Goal: Contribute content: Add original content to the website for others to see

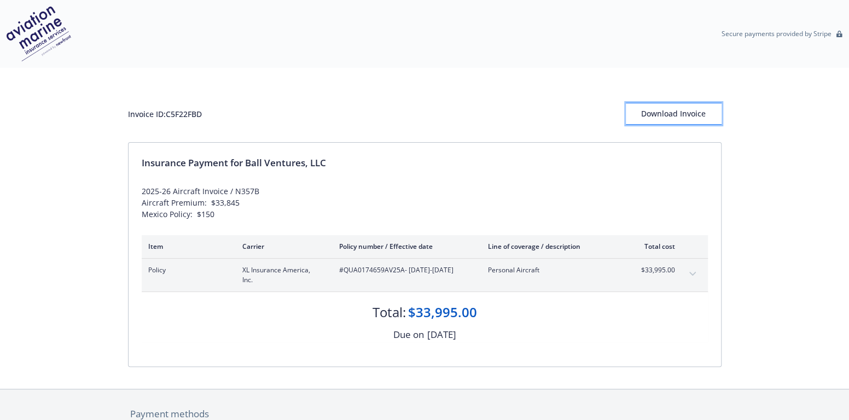
click at [672, 112] on div "Download Invoice" at bounding box center [674, 113] width 96 height 21
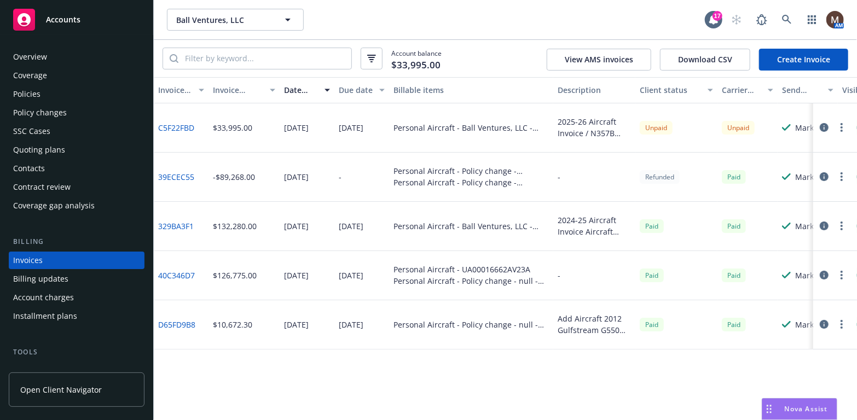
scroll to position [32, 0]
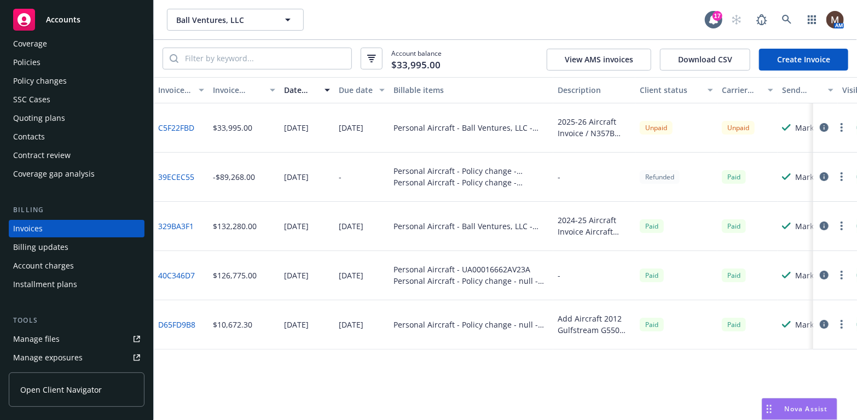
click at [841, 126] on icon "button" at bounding box center [842, 127] width 2 height 9
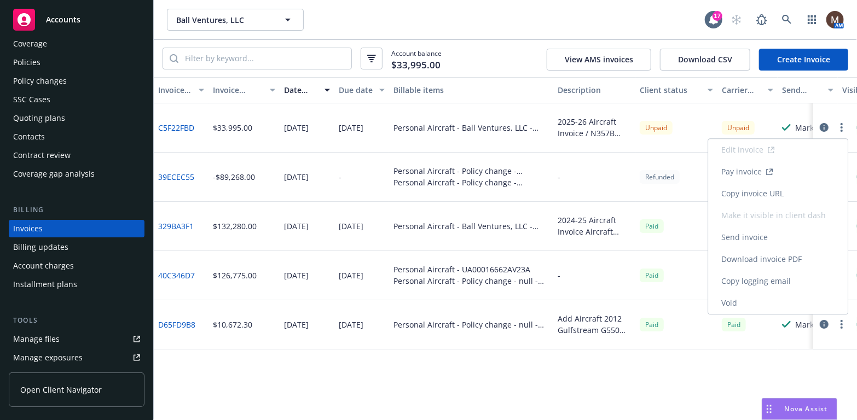
click at [778, 190] on link "Copy invoice URL" at bounding box center [778, 194] width 140 height 22
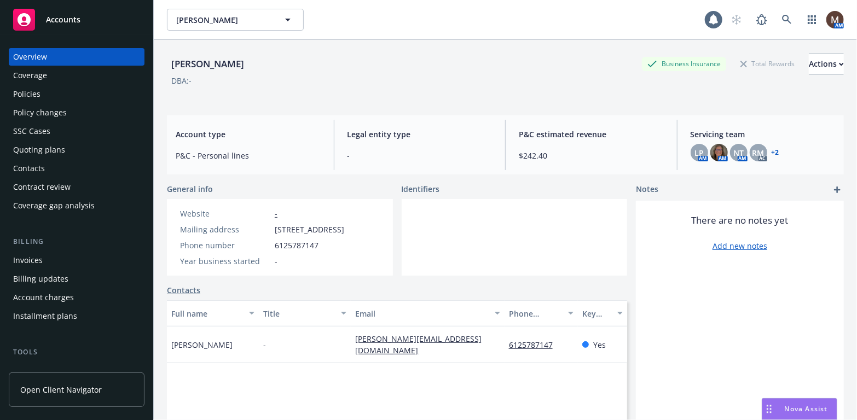
click at [34, 94] on div "Policies" at bounding box center [26, 94] width 27 height 18
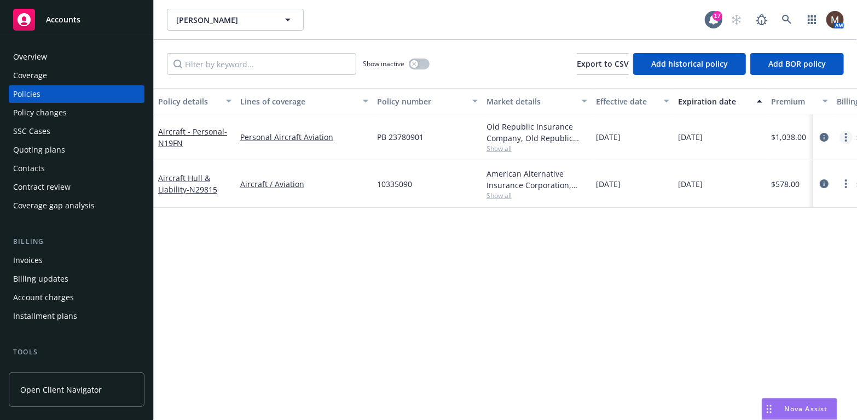
click at [844, 136] on link "more" at bounding box center [846, 137] width 13 height 13
click at [761, 287] on link "Copy logging email" at bounding box center [788, 291] width 129 height 22
click at [407, 297] on div "Policy details Lines of coverage Policy number Market details Effective date Ex…" at bounding box center [505, 254] width 703 height 332
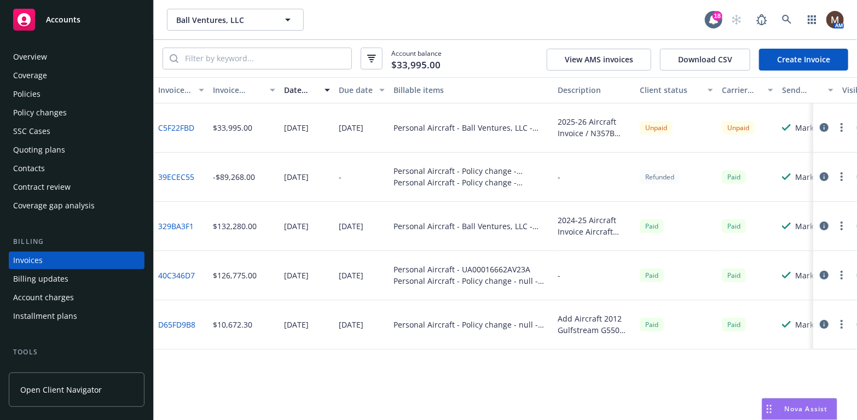
scroll to position [32, 0]
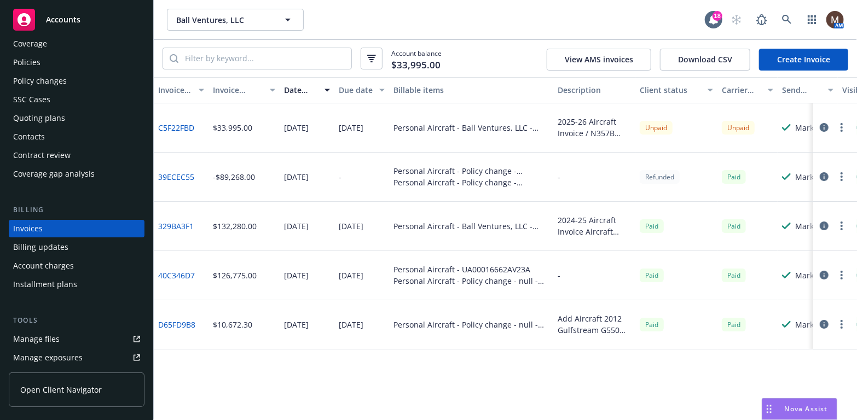
click at [840, 126] on button "button" at bounding box center [841, 127] width 13 height 13
click at [177, 126] on link "C5F22FBD" at bounding box center [176, 127] width 36 height 11
click at [841, 126] on icon "button" at bounding box center [842, 127] width 2 height 9
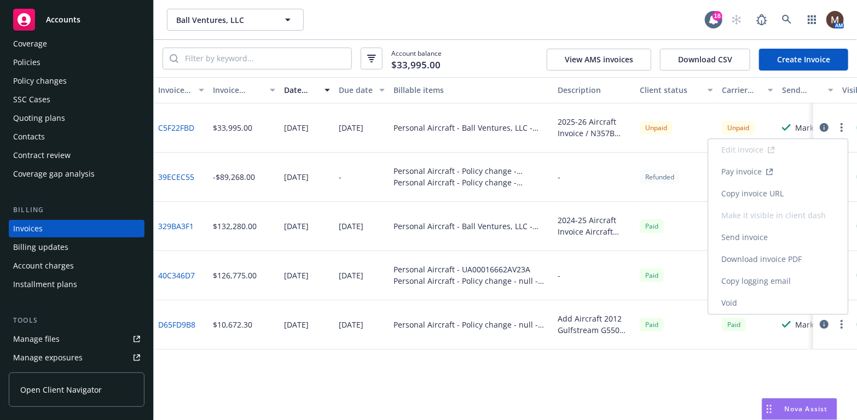
click at [766, 192] on link "Copy invoice URL" at bounding box center [778, 194] width 140 height 22
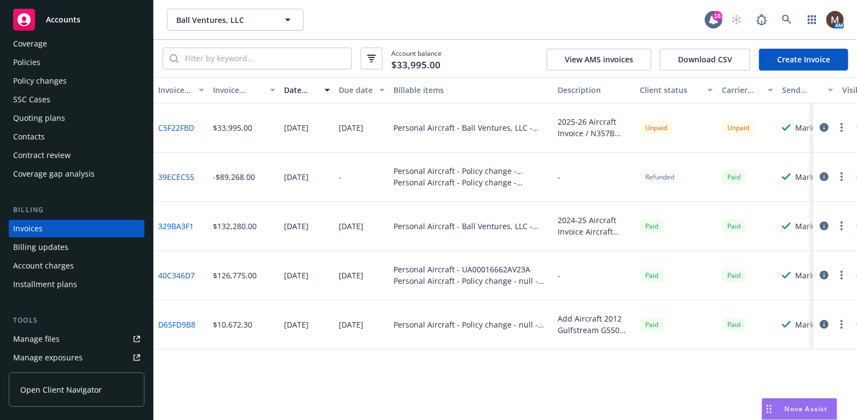
click at [34, 65] on div "Policies" at bounding box center [26, 63] width 27 height 18
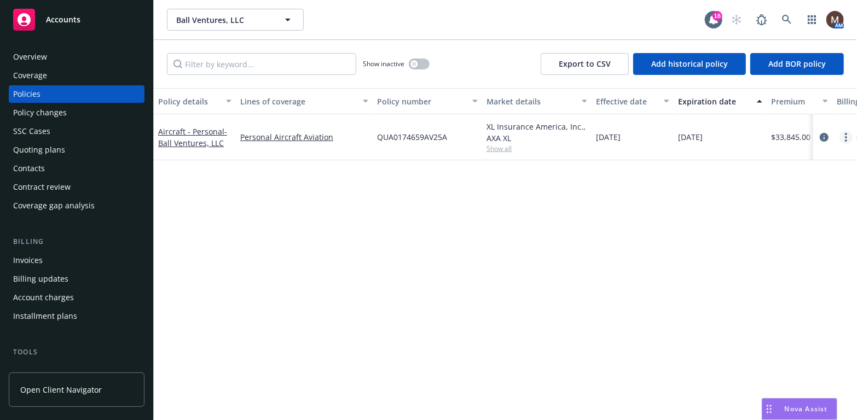
click at [845, 136] on icon "more" at bounding box center [846, 137] width 2 height 9
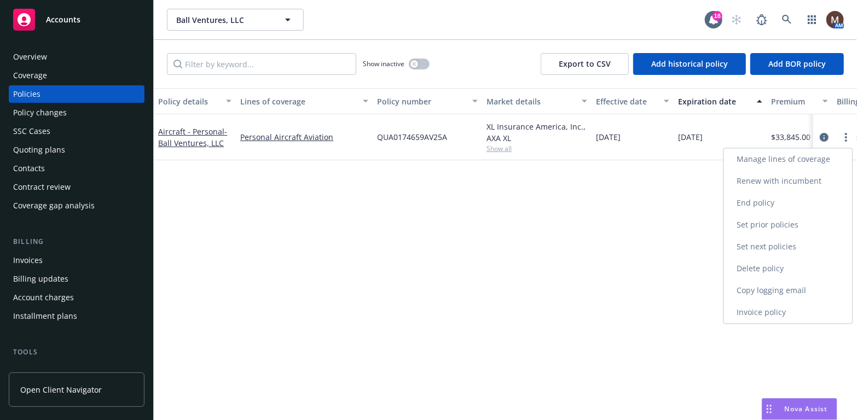
click at [761, 285] on link "Copy logging email" at bounding box center [788, 291] width 129 height 22
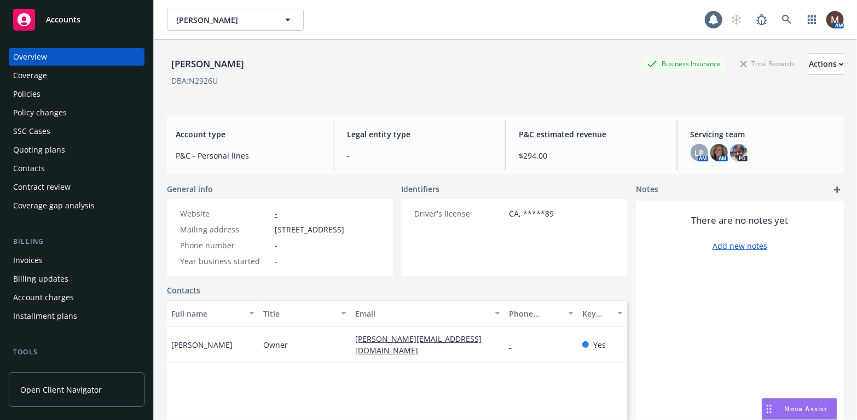
click at [50, 94] on div "Policies" at bounding box center [76, 94] width 127 height 18
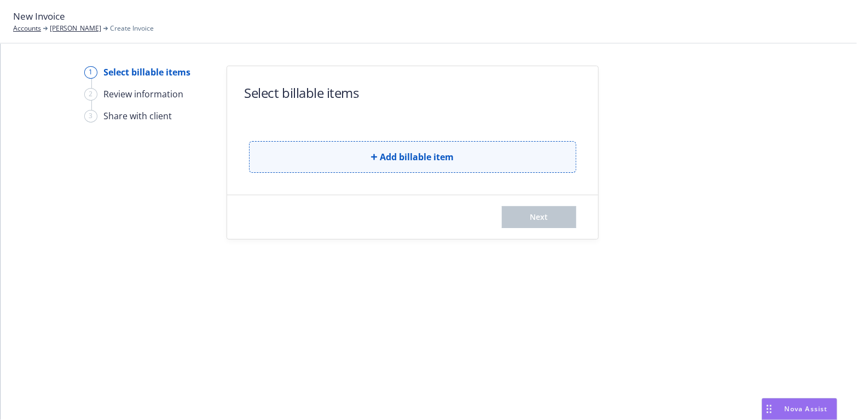
click at [420, 151] on span "Add billable item" at bounding box center [417, 157] width 74 height 13
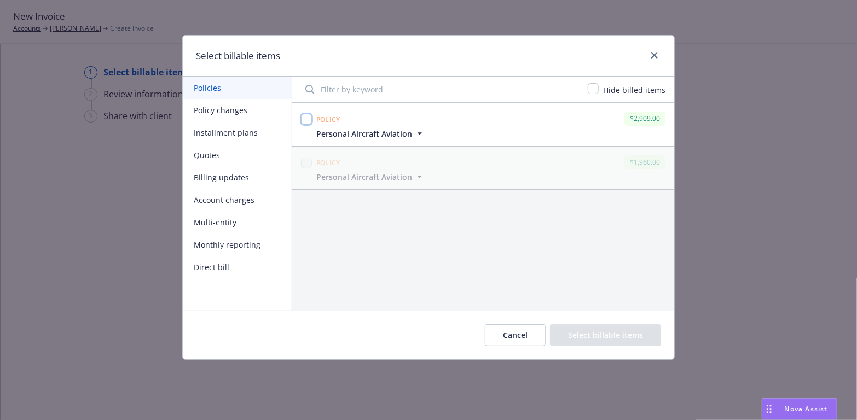
click at [306, 120] on input "checkbox" at bounding box center [306, 119] width 11 height 11
checkbox input "true"
click at [605, 331] on button "Select billable items" at bounding box center [605, 336] width 111 height 22
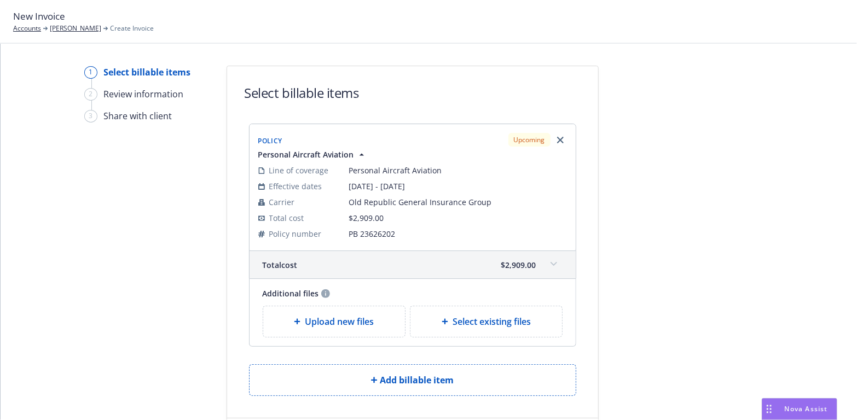
click at [453, 327] on span "Select existing files" at bounding box center [492, 321] width 78 height 13
select select "Invoice - Third Party"
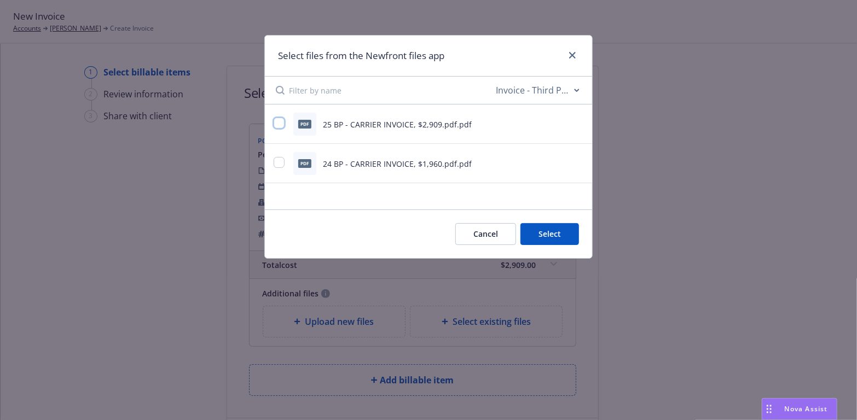
click at [276, 124] on input "checkbox" at bounding box center [279, 123] width 11 height 11
checkbox input "true"
click at [540, 231] on button "Select 1 file" at bounding box center [539, 234] width 79 height 22
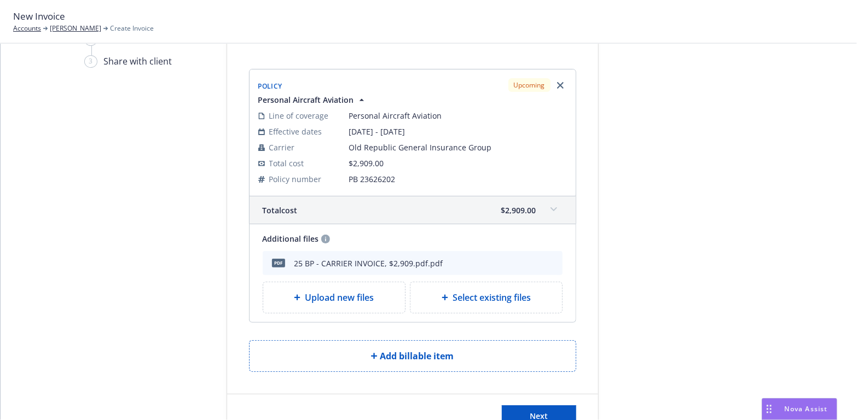
scroll to position [94, 0]
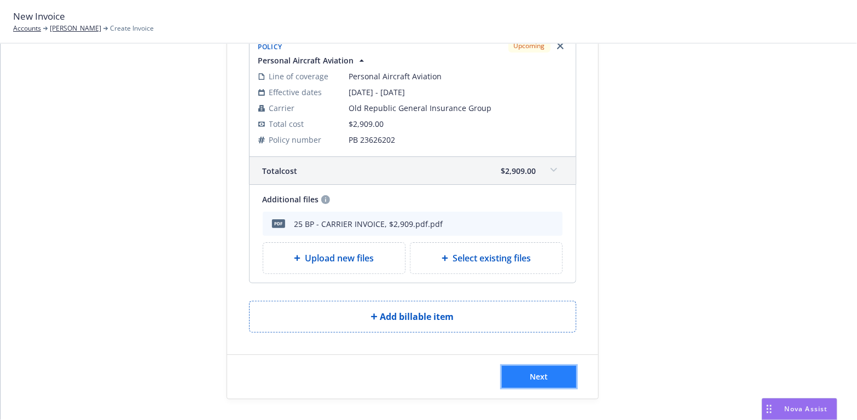
click at [546, 372] on button "Next" at bounding box center [539, 377] width 74 height 22
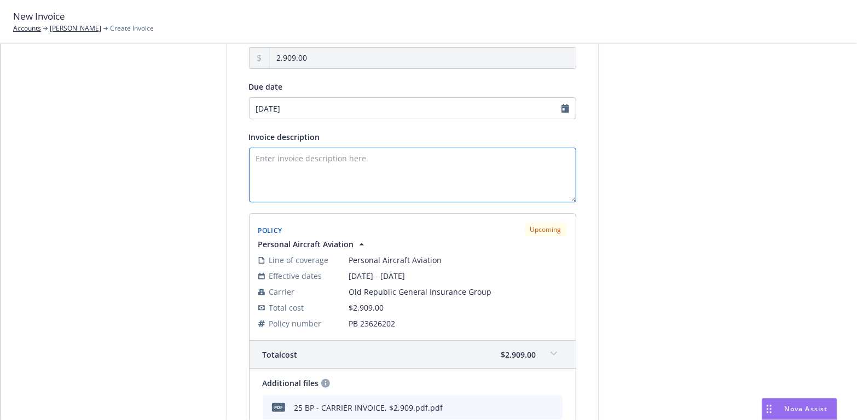
click at [261, 159] on textarea "Invoice description" at bounding box center [412, 175] width 327 height 55
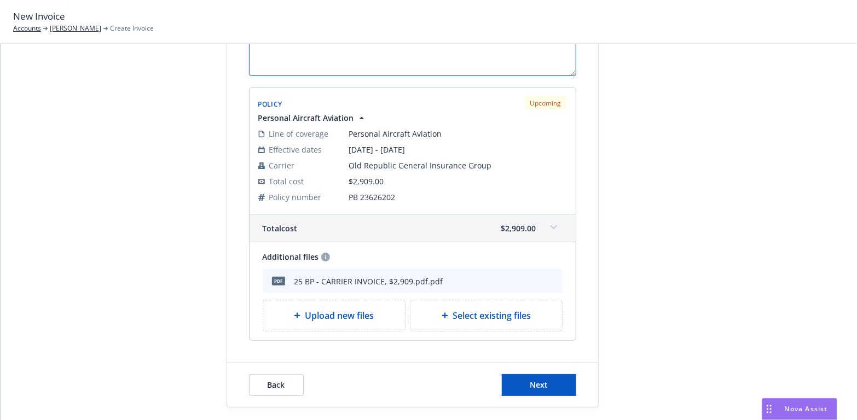
scroll to position [229, 0]
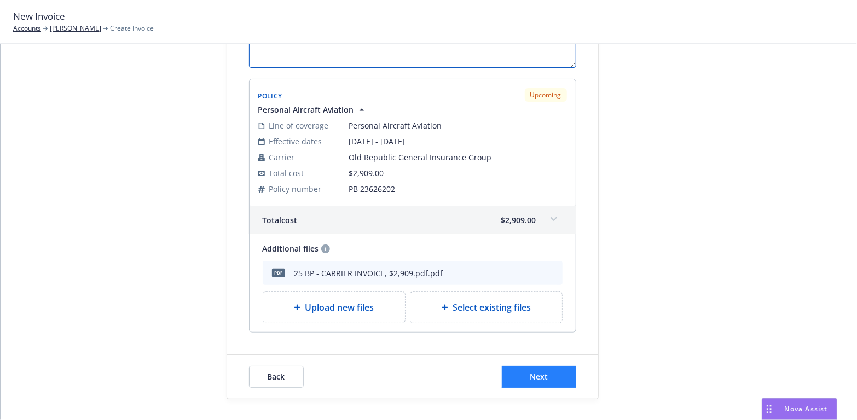
type textarea "2025-26 Aircraft Invoice"
click at [525, 373] on button "Next" at bounding box center [539, 377] width 74 height 22
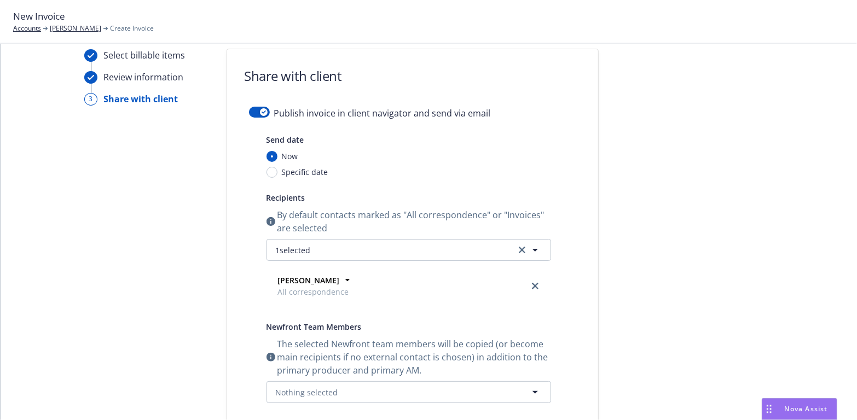
scroll to position [10, 0]
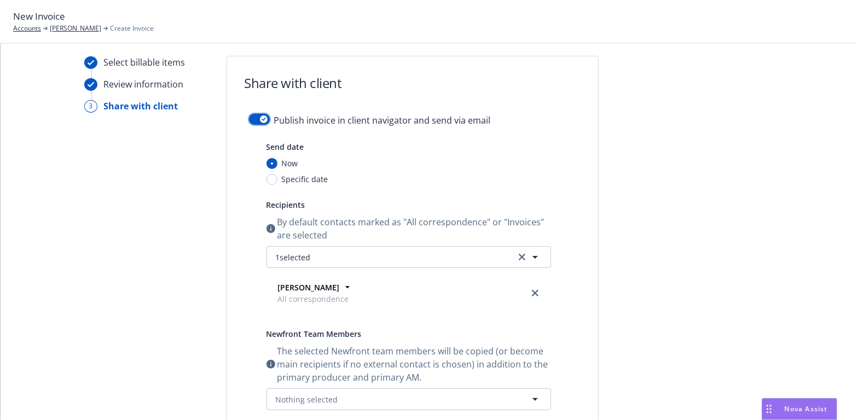
drag, startPoint x: 251, startPoint y: 121, endPoint x: 235, endPoint y: 141, distance: 25.2
click at [251, 121] on button "button" at bounding box center [259, 119] width 21 height 11
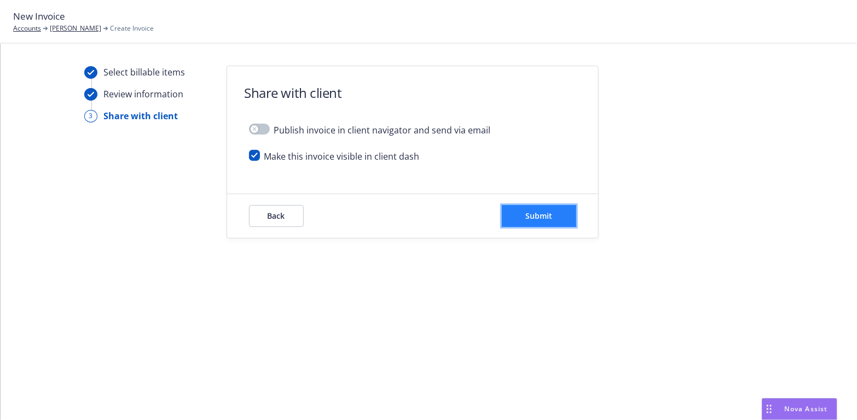
click at [539, 211] on span "Submit" at bounding box center [538, 216] width 27 height 10
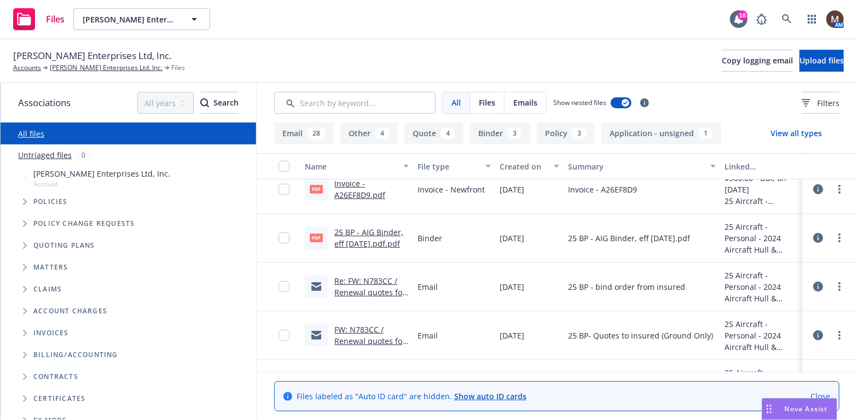
scroll to position [109, 0]
click at [370, 230] on link "25 BP - AIG Binder, eff [DATE].pdf.pdf" at bounding box center [368, 240] width 69 height 22
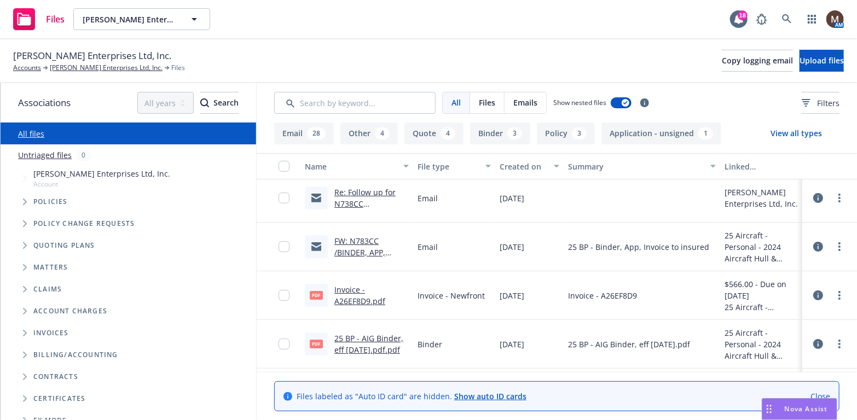
scroll to position [0, 0]
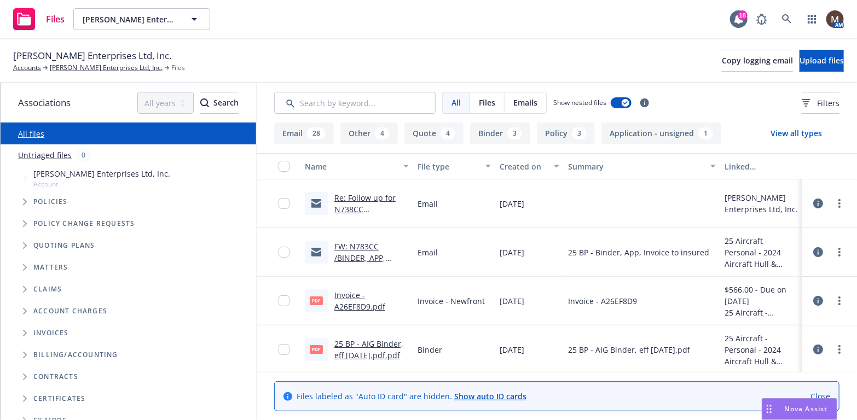
drag, startPoint x: 87, startPoint y: 67, endPoint x: 165, endPoint y: 129, distance: 100.1
click at [87, 67] on link "[PERSON_NAME] Enterprises Ltd, Inc." at bounding box center [106, 68] width 113 height 10
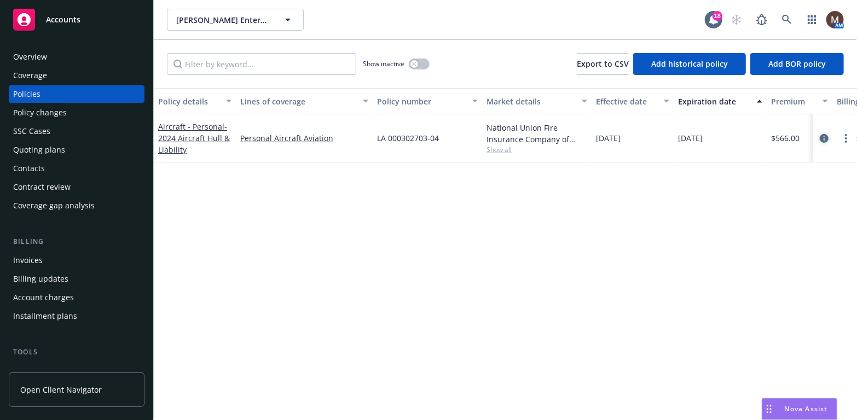
click at [823, 134] on icon "circleInformation" at bounding box center [824, 138] width 9 height 9
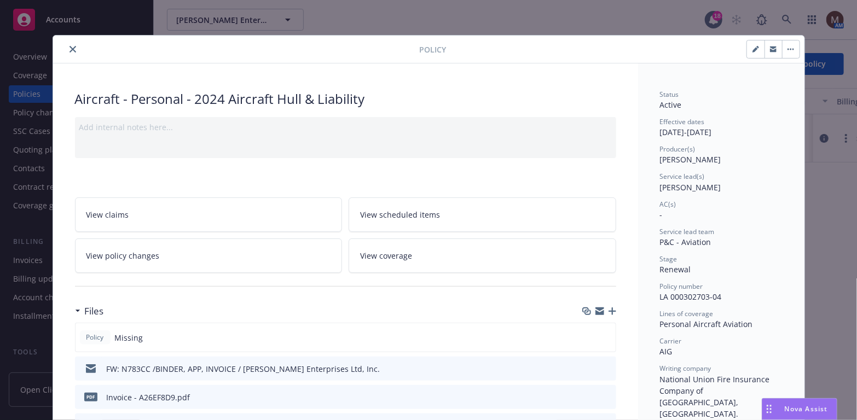
click at [611, 308] on icon "button" at bounding box center [613, 312] width 8 height 8
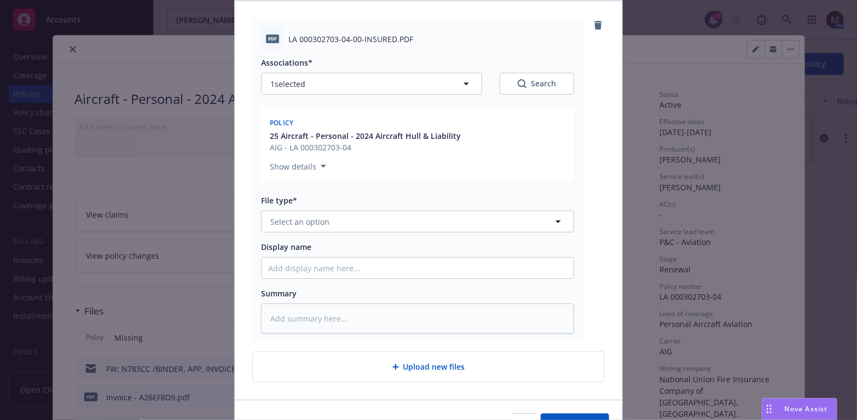
scroll to position [164, 0]
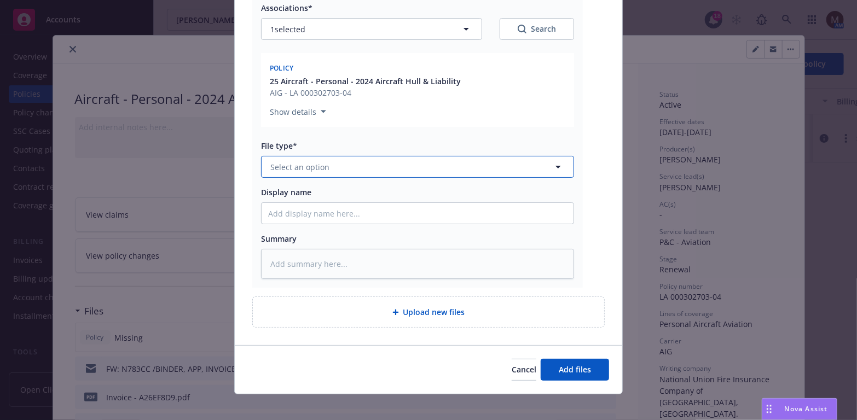
click at [557, 163] on icon "button" at bounding box center [558, 166] width 13 height 13
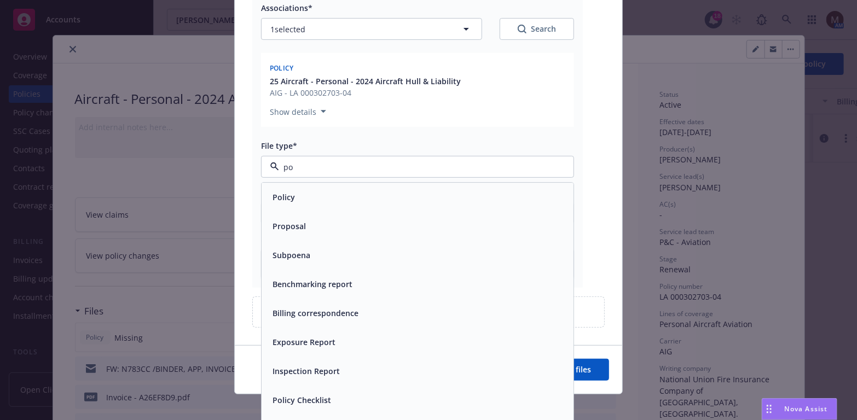
type input "pol"
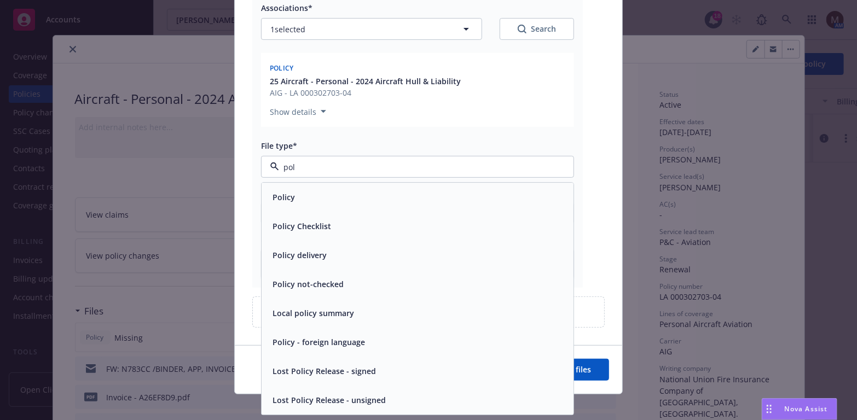
click at [292, 195] on div "Policy" at bounding box center [282, 198] width 29 height 16
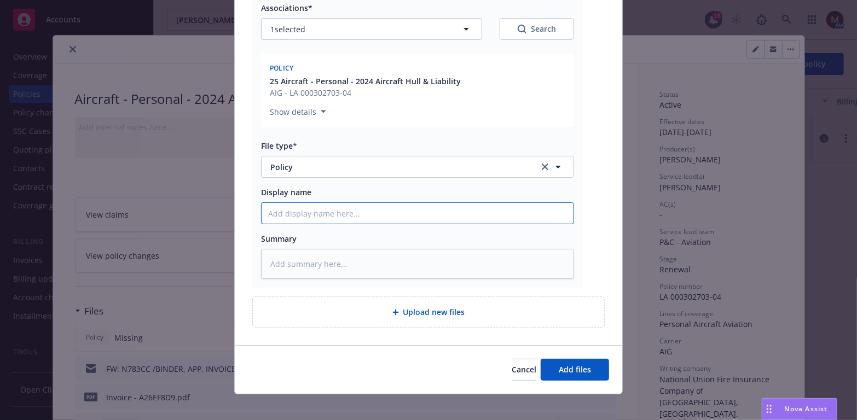
click at [296, 211] on input "Display name" at bounding box center [418, 213] width 312 height 21
type textarea "x"
type input "2"
type textarea "x"
type input "25"
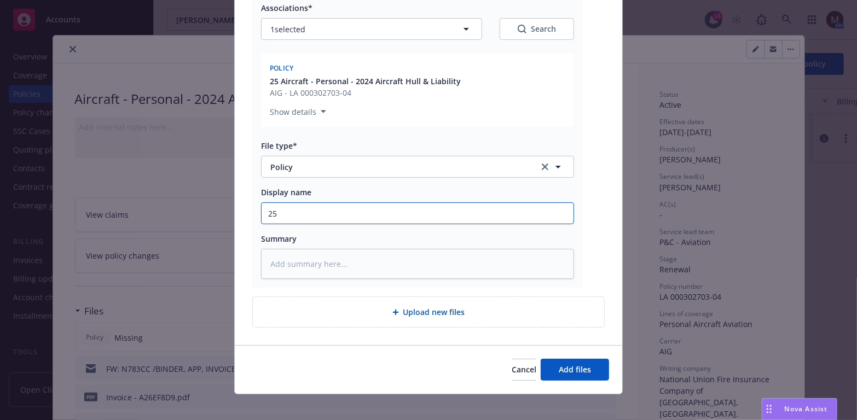
type textarea "x"
type input "25"
type textarea "x"
type input "25 B"
type textarea "x"
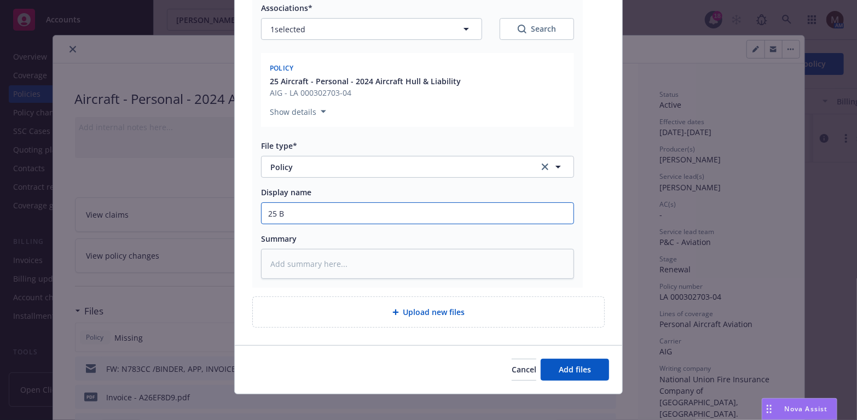
type input "25 BP"
type textarea "x"
type input "25 BP"
type textarea "x"
type input "25 BP -"
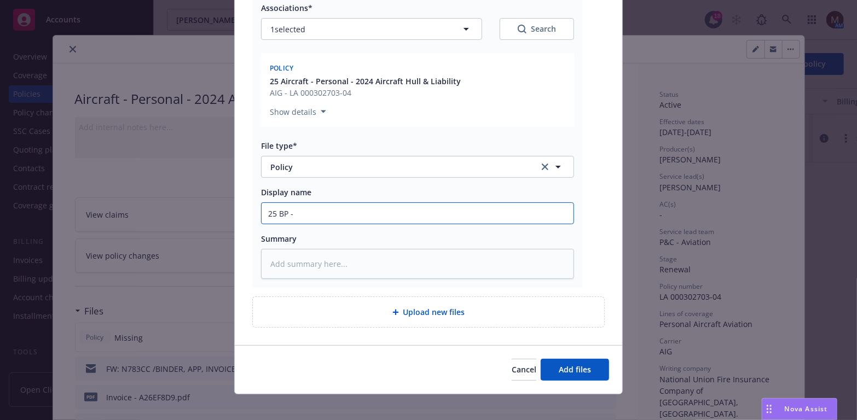
type textarea "x"
type input "25 BP -"
type textarea "x"
type input "25 BP - A"
type textarea "x"
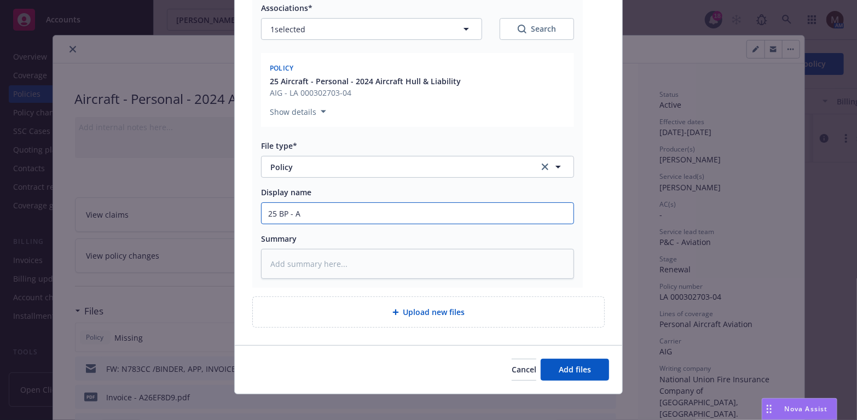
type input "25 BP - AI"
type textarea "x"
type input "25 BP - AIG"
type textarea "x"
type input "25 BP - AIG"
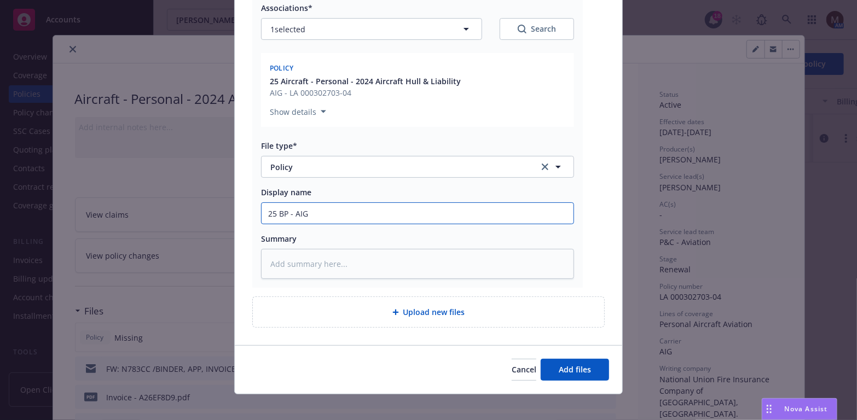
type textarea "x"
type input "25 BP - AIG P"
type textarea "x"
type input "25 BP - AIG Pl"
type textarea "x"
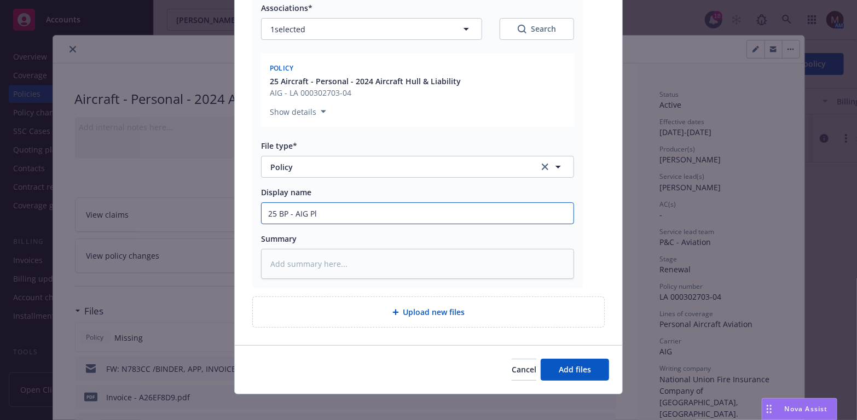
type input "25 BP - AIG P"
type textarea "x"
type input "25 BP - AIG PO"
type textarea "x"
type input "25 BP - AIG POl"
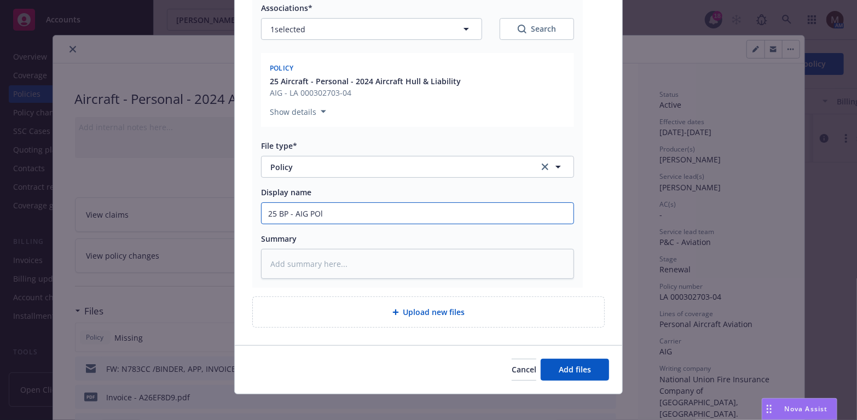
type textarea "x"
type input "25 BP - AIG POli"
type textarea "x"
type input "25 BP - AIG POlicy"
type textarea "x"
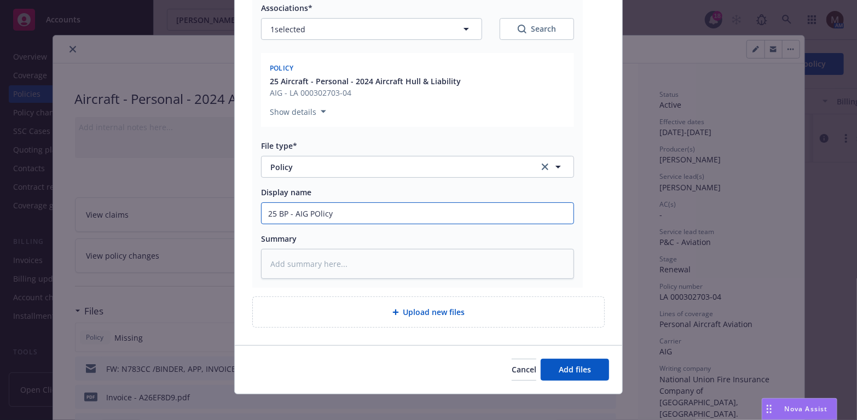
type input "25 BP - AIG POlicy,"
type textarea "x"
type input "25 BP - AIG POlicy,"
type textarea "x"
type input "25 BP - AIG POlicy,"
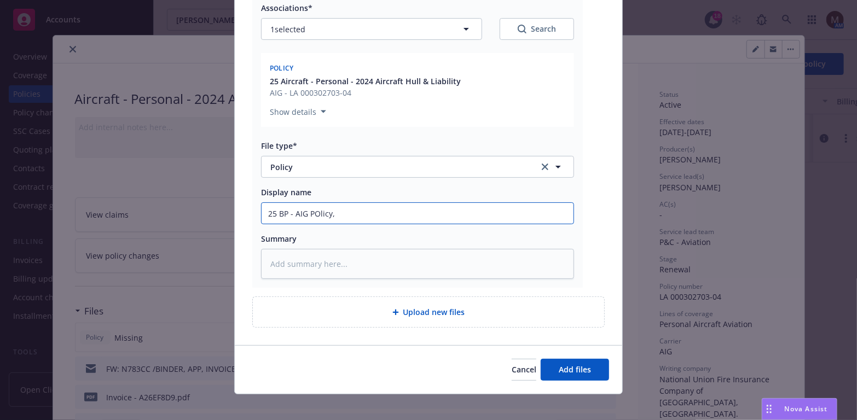
type textarea "x"
type input "25 BP - AIG POlicy"
type textarea "x"
type input "25 BP - AIG POlic"
type textarea "x"
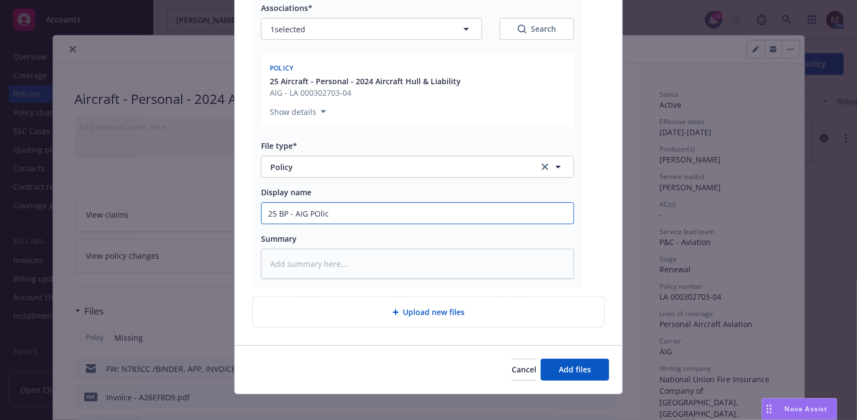
type input "25 BP - AIG POli"
type textarea "x"
type input "25 BP - AIG POl"
type textarea "x"
type input "25 BP - AIG PO"
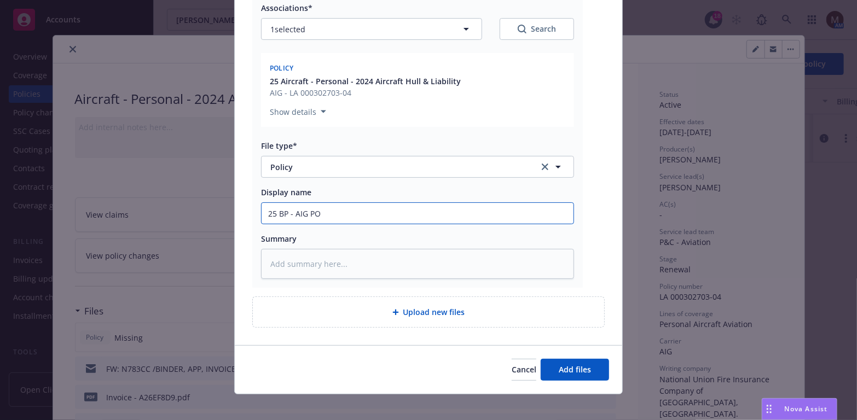
type textarea "x"
type input "25 BP - AIG P"
type textarea "x"
type input "25 BP - AIG Po"
type textarea "x"
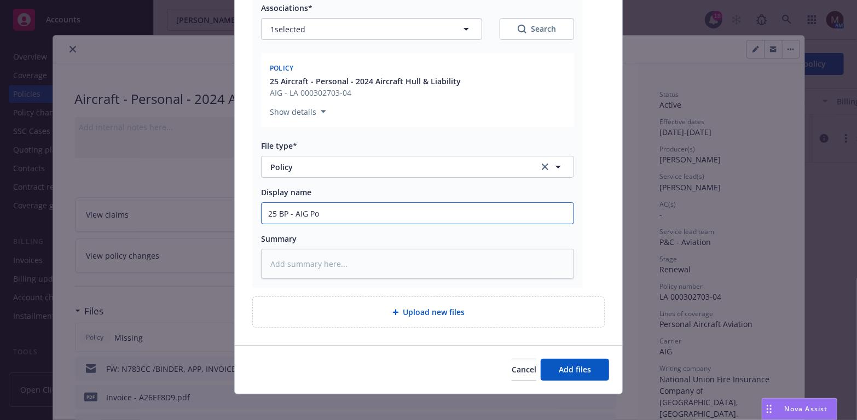
type input "25 BP - AIG Pol"
type textarea "x"
type input "25 BP - AIG Poli"
type textarea "x"
type input "25 BP - AIG Policy"
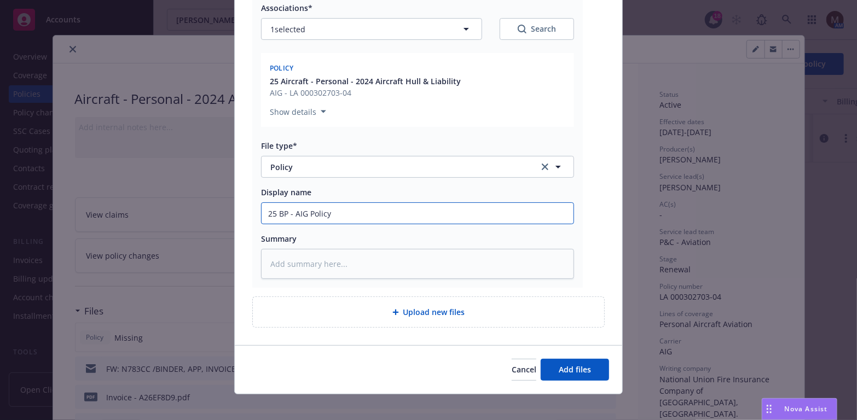
type textarea "x"
type input "25 BP - AIG Policy,"
type textarea "x"
type input "25 BP - AIG Policy,"
type textarea "x"
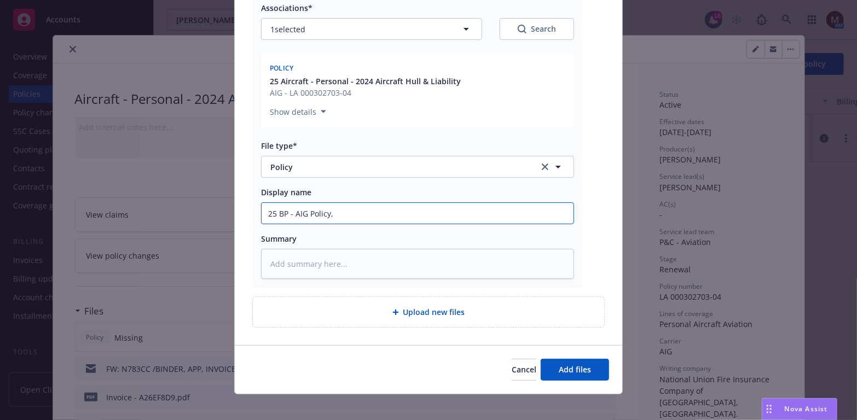
type input "25 BP - AIG Policy, e"
type textarea "x"
type input "25 BP - AIG Policy, ef"
type textarea "x"
type input "25 BP - AIG Policy, eff"
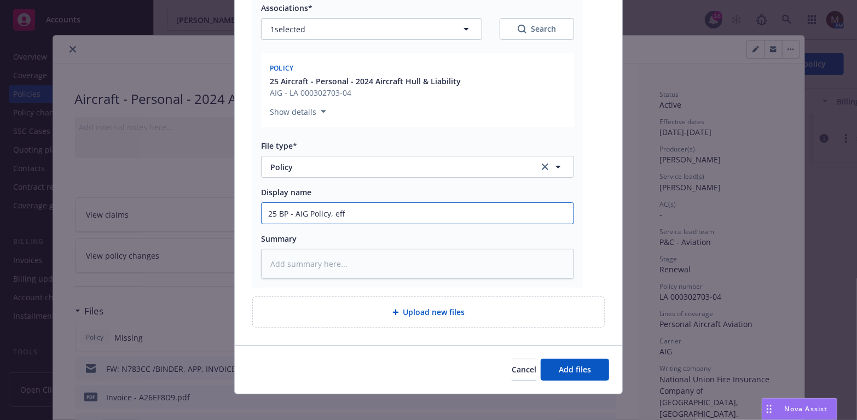
type textarea "x"
type input "25 BP - AIG Policy, eff"
type textarea "x"
type input "25 BP - AIG Policy, eff 0"
type textarea "x"
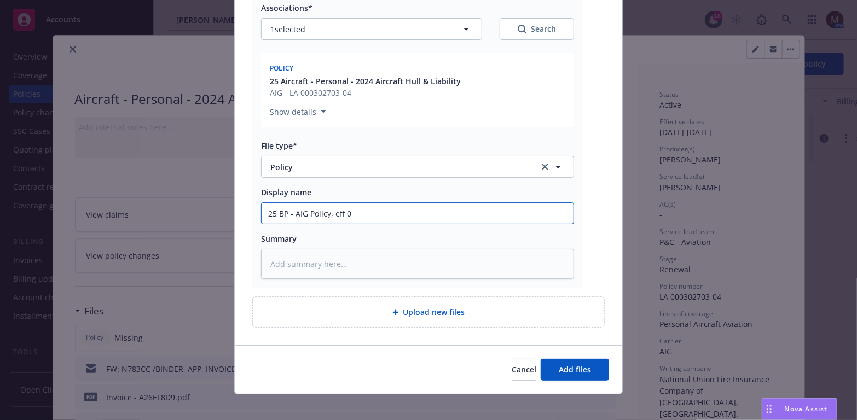
type input "25 BP - AIG Policy, eff 03"
type textarea "x"
type input "25 BP - AIG Policy, eff 03."
type textarea "x"
type input "25 BP - AIG Policy, eff 03.1"
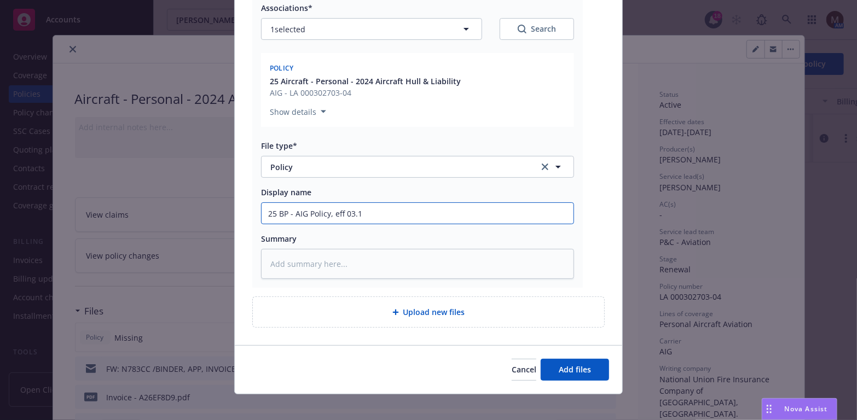
type textarea "x"
type input "25 BP - AIG Policy, eff 03.14"
type textarea "x"
type input "25 BP - AIG Policy, eff 03.14."
type textarea "x"
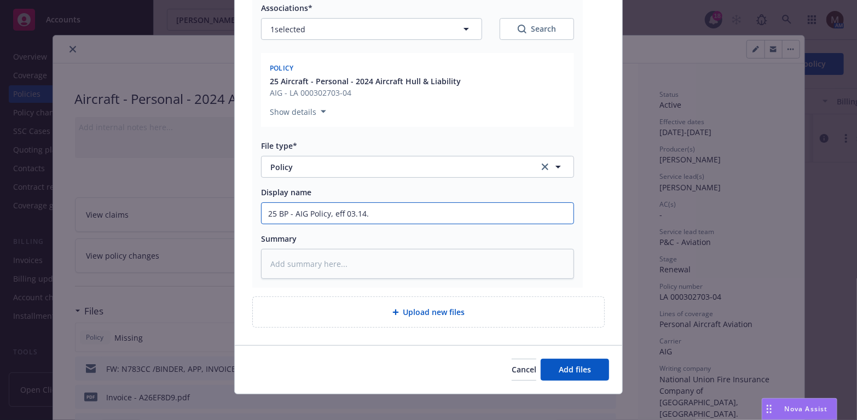
type input "25 BP - AIG Policy, eff 03.14.2"
type textarea "x"
type input "25 BP - AIG Policy, eff [DATE]"
type textarea "x"
type input "25 BP - AIG Policy, eff 03.14.202"
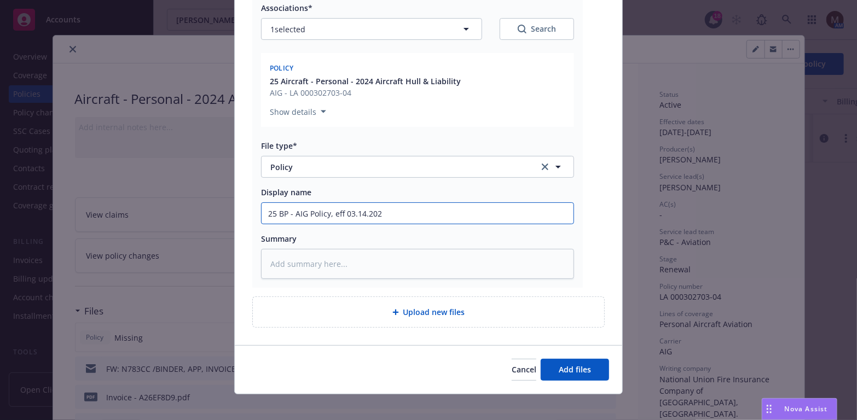
type textarea "x"
drag, startPoint x: 394, startPoint y: 212, endPoint x: 258, endPoint y: 213, distance: 136.3
click at [262, 213] on input "25 BP - AIG Policy, eff [DATE]" at bounding box center [418, 213] width 312 height 21
type input "25 BP - AIG Policy, eff [DATE]"
click at [293, 274] on textarea at bounding box center [417, 264] width 313 height 30
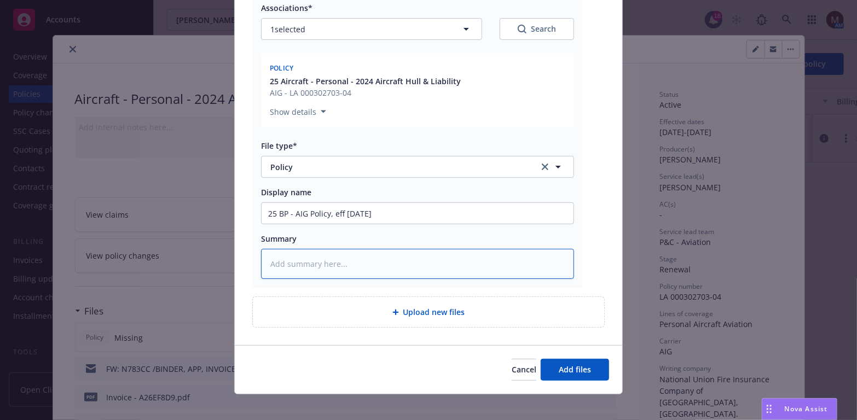
paste textarea "25 BP - AIG Policy, eff [DATE]"
type textarea "x"
type textarea "25 BP - AIG Policy, eff [DATE]"
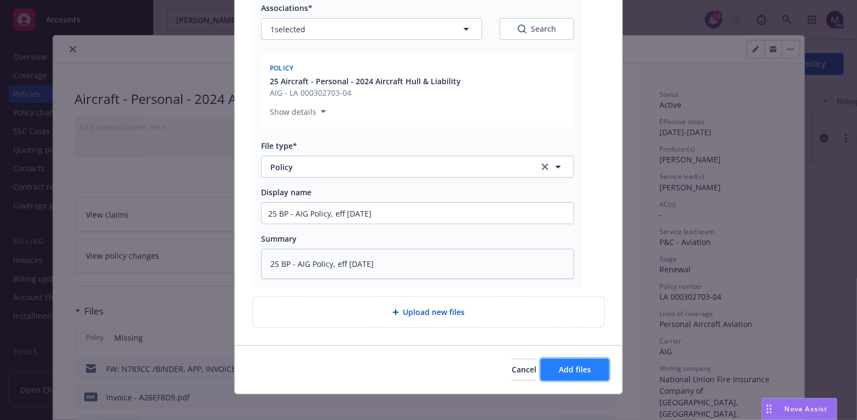
drag, startPoint x: 571, startPoint y: 364, endPoint x: 557, endPoint y: 365, distance: 13.7
click at [571, 364] on span "Add files" at bounding box center [575, 369] width 32 height 10
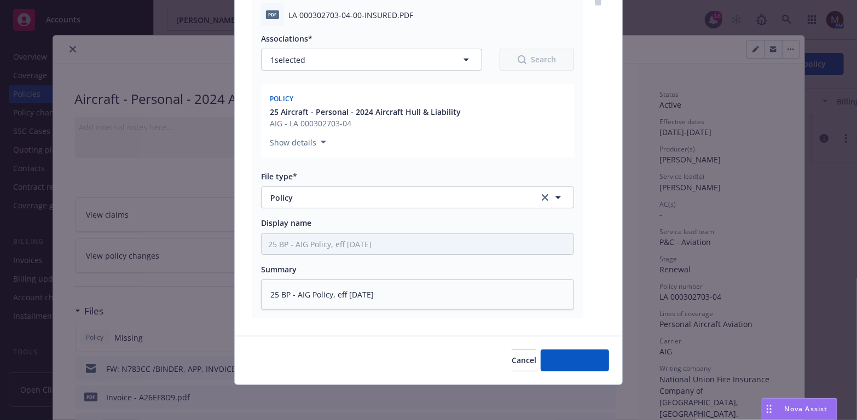
scroll to position [132, 0]
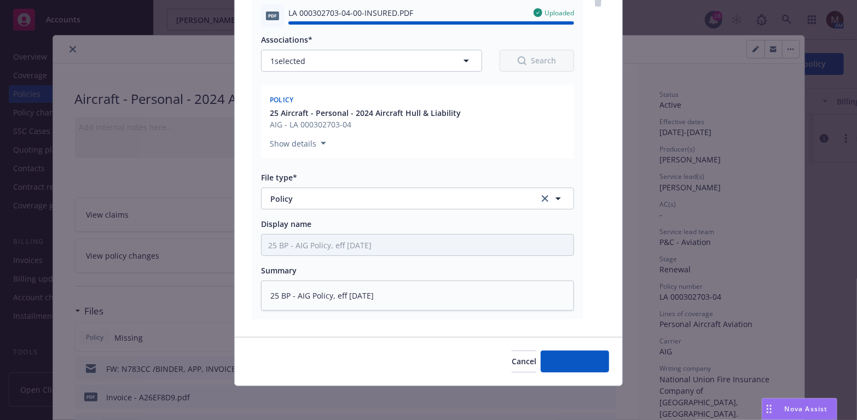
type textarea "x"
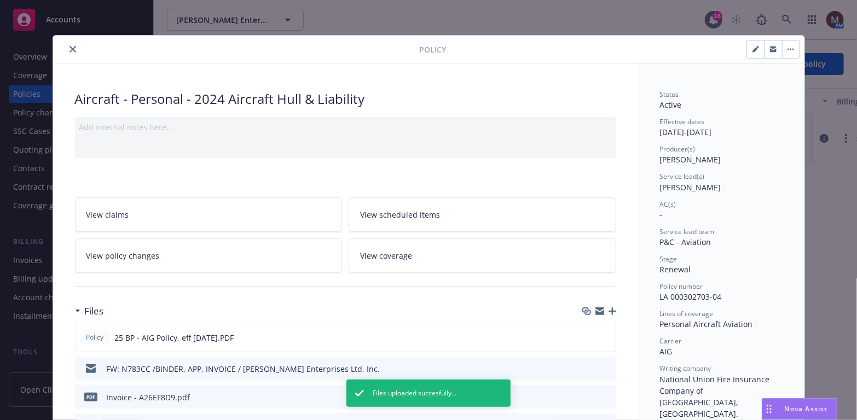
click at [70, 48] on icon "close" at bounding box center [73, 49] width 7 height 7
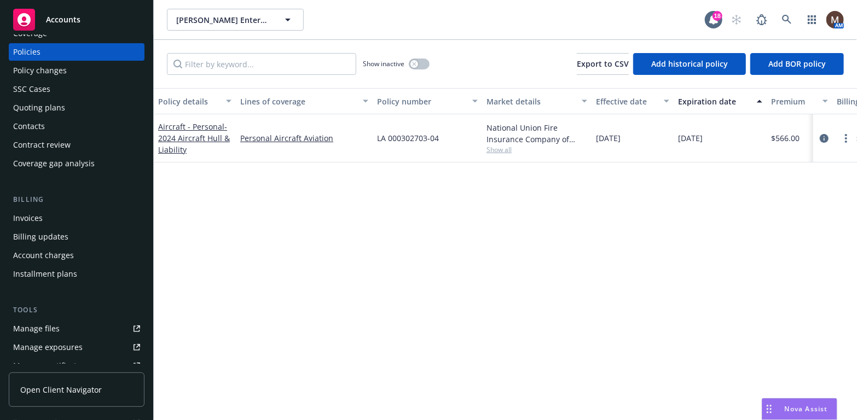
scroll to position [55, 0]
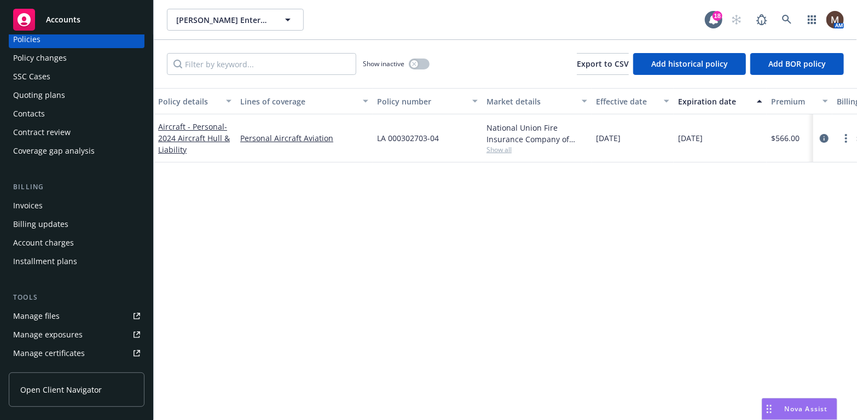
click at [54, 315] on div "Manage files" at bounding box center [36, 317] width 47 height 18
